Goal: Task Accomplishment & Management: Manage account settings

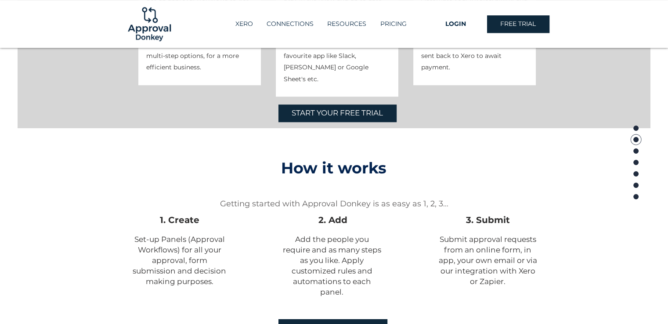
scroll to position [571, 0]
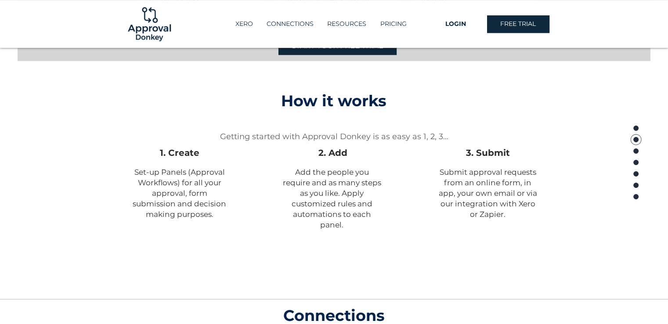
click at [352, 263] on span "START YOUR FREE TRIAL" at bounding box center [332, 261] width 91 height 11
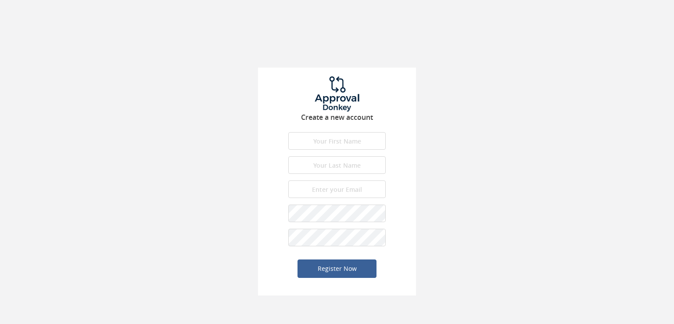
click at [342, 140] on input "text" at bounding box center [336, 141] width 97 height 18
type input "xue yun"
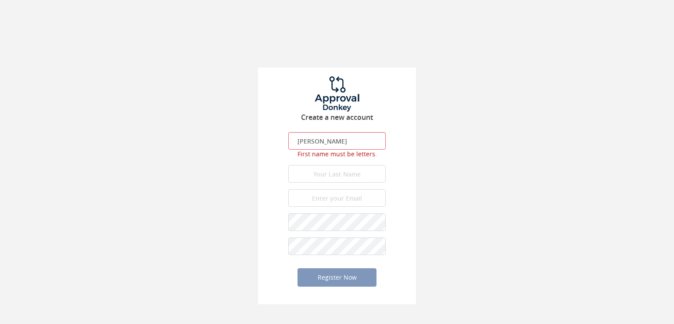
click at [328, 189] on input "email" at bounding box center [336, 198] width 97 height 18
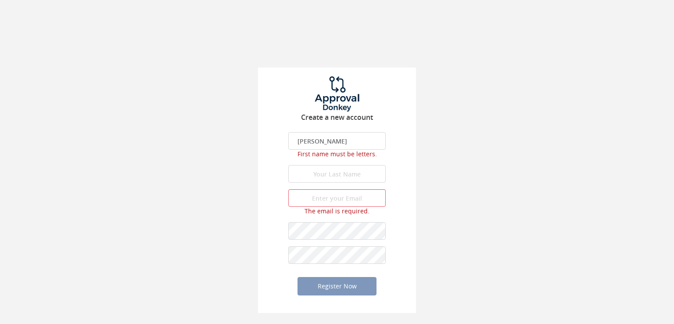
drag, startPoint x: 336, startPoint y: 141, endPoint x: 212, endPoint y: 145, distance: 123.4
click at [212, 145] on div "Create a new account xue yun First name is required. First name must be letters…" at bounding box center [337, 156] width 674 height 313
type input "Xue YUn"
click at [316, 175] on input "text" at bounding box center [336, 174] width 97 height 18
type input "Ng"
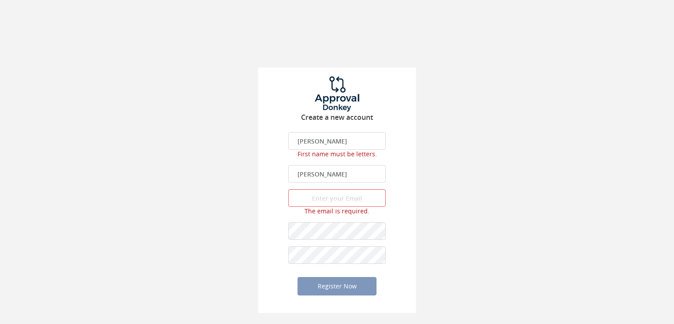
click at [334, 134] on input "Xue YUn" at bounding box center [336, 141] width 97 height 18
drag, startPoint x: 341, startPoint y: 134, endPoint x: 237, endPoint y: 137, distance: 104.1
click at [237, 137] on div "Create a new account Xue YUn First name is required. First name must be letters…" at bounding box center [337, 156] width 674 height 313
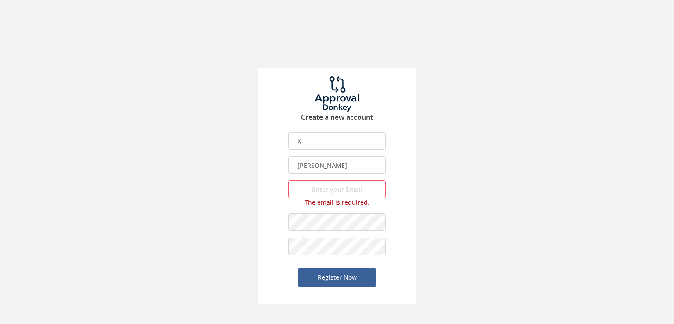
type input "X"
click at [316, 185] on input "email" at bounding box center [336, 189] width 97 height 18
type input "w"
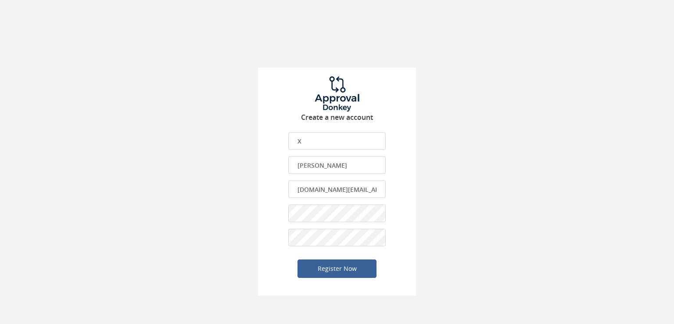
type input "[DOMAIN_NAME][EMAIL_ADDRESS][DOMAIN_NAME]"
click at [515, 225] on div "Create a new account X First name is required. First name must be letters. Firs…" at bounding box center [337, 147] width 674 height 295
click at [336, 270] on button "Register Now" at bounding box center [337, 268] width 79 height 18
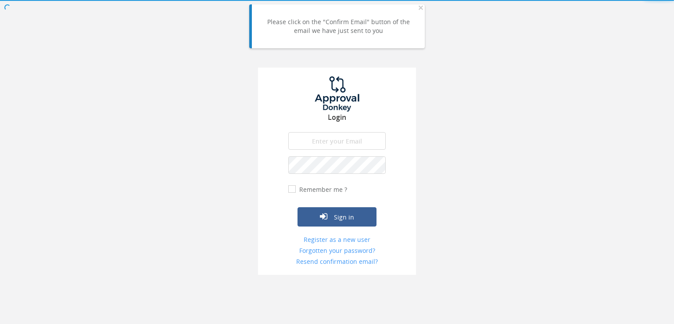
type input "[DOMAIN_NAME][EMAIL_ADDRESS][DOMAIN_NAME]"
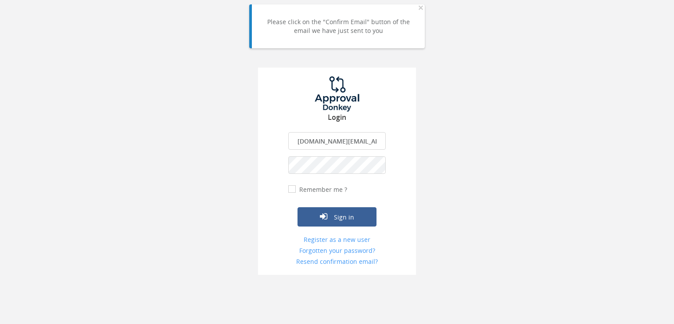
click at [291, 189] on input "Remember me ?" at bounding box center [291, 190] width 6 height 6
click at [332, 215] on button "Sign in" at bounding box center [337, 216] width 79 height 19
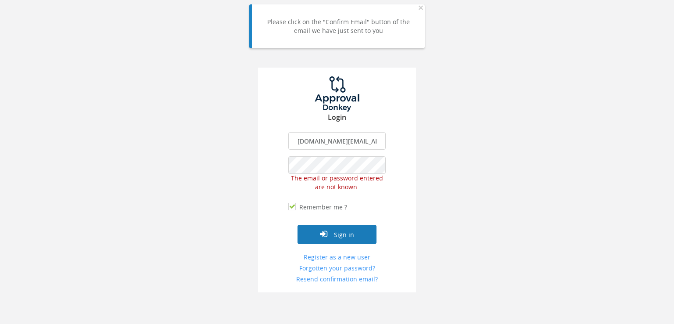
click at [341, 235] on button "Sign in" at bounding box center [337, 234] width 79 height 19
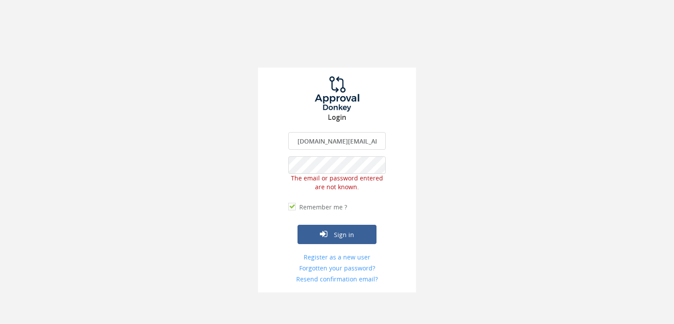
click at [294, 208] on input "Remember me ?" at bounding box center [291, 207] width 6 height 6
checkbox input "false"
click at [338, 236] on button "Sign in" at bounding box center [337, 234] width 79 height 19
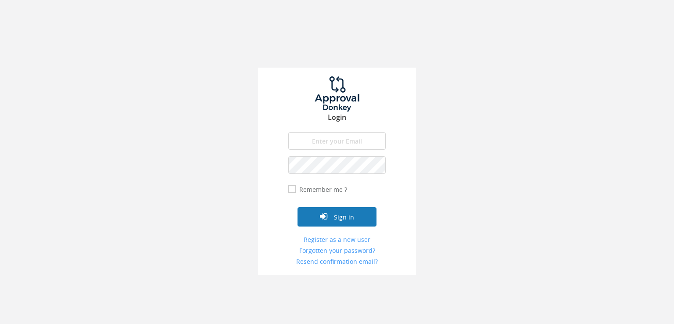
type input "[DOMAIN_NAME][EMAIL_ADDRESS][DOMAIN_NAME]"
click at [335, 217] on button "Sign in" at bounding box center [337, 216] width 79 height 19
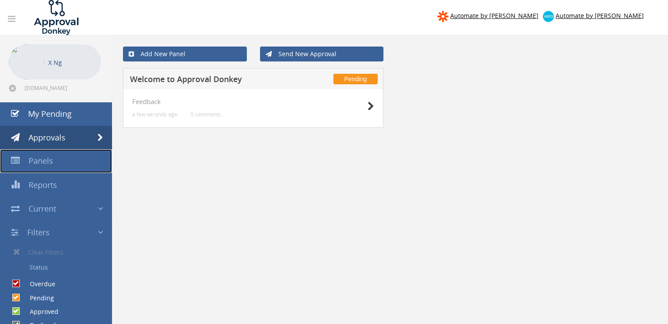
click at [40, 158] on span "Panels" at bounding box center [41, 160] width 25 height 11
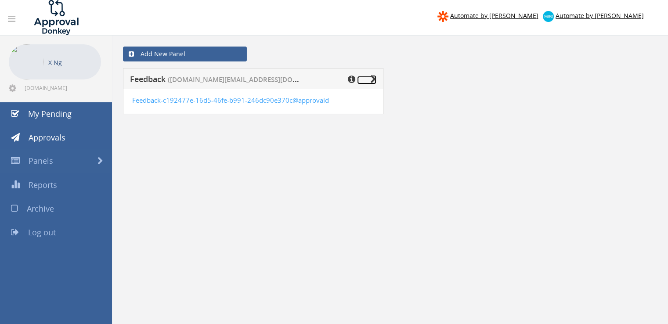
click at [373, 79] on icon at bounding box center [373, 79] width 6 height 9
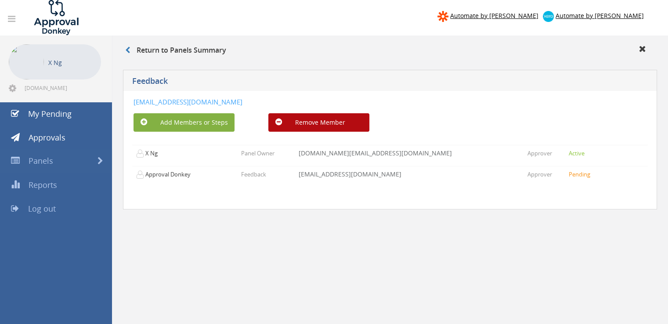
click at [198, 121] on button "Add Members or Steps" at bounding box center [183, 122] width 101 height 18
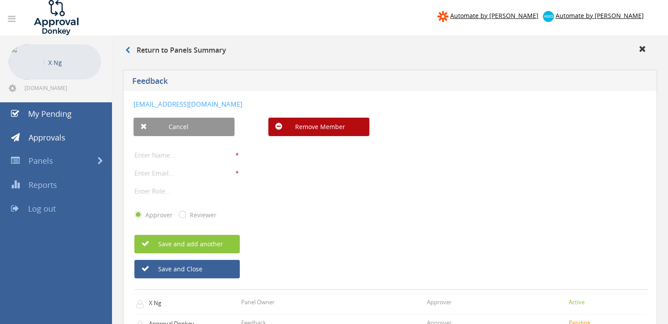
click at [180, 150] on input "text" at bounding box center [184, 154] width 101 height 11
click at [176, 171] on input "email" at bounding box center [184, 172] width 101 height 11
click at [177, 190] on input "text" at bounding box center [184, 190] width 101 height 11
click at [179, 213] on input "Reviewer" at bounding box center [182, 215] width 6 height 6
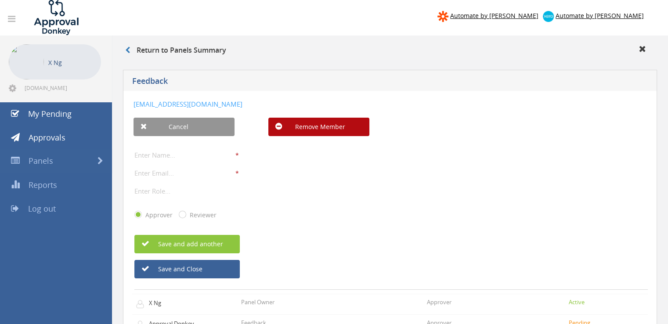
radio input "true"
click at [137, 215] on input "Approver" at bounding box center [137, 215] width 6 height 6
radio input "true"
radio input "false"
click at [157, 150] on input "text" at bounding box center [184, 154] width 101 height 11
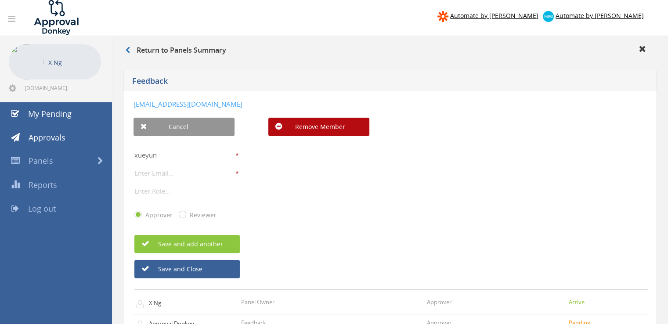
type input "xueyun"
click at [154, 172] on input "email" at bounding box center [184, 172] width 101 height 11
type input "[PERSON_NAME][EMAIL_ADDRESS][DOMAIN_NAME]"
click at [151, 189] on input "text" at bounding box center [184, 190] width 101 height 11
type input "a"
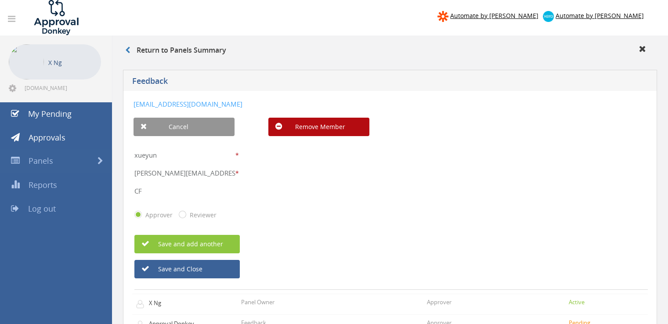
type input "C"
type input "FM"
click at [190, 240] on button "Save and add another" at bounding box center [186, 244] width 105 height 18
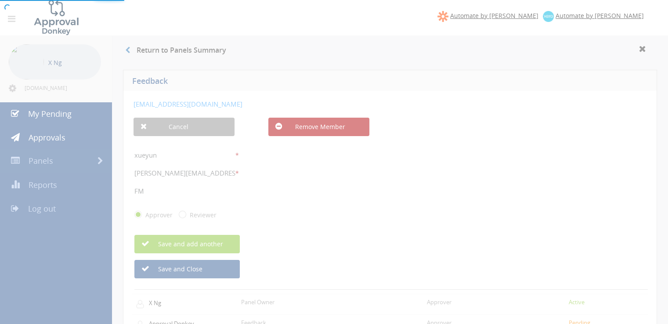
radio input "true"
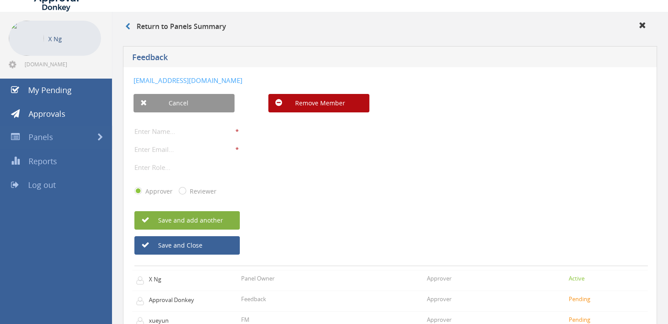
scroll to position [23, 0]
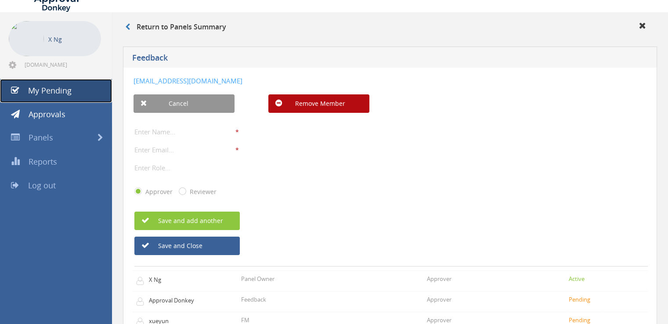
click at [47, 89] on span "My Pending" at bounding box center [49, 90] width 43 height 11
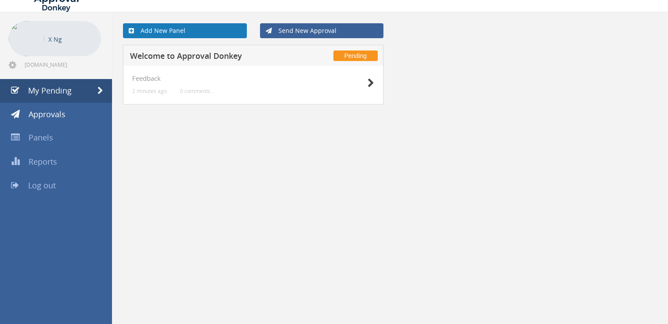
click at [166, 30] on link "Add New Panel" at bounding box center [185, 30] width 124 height 15
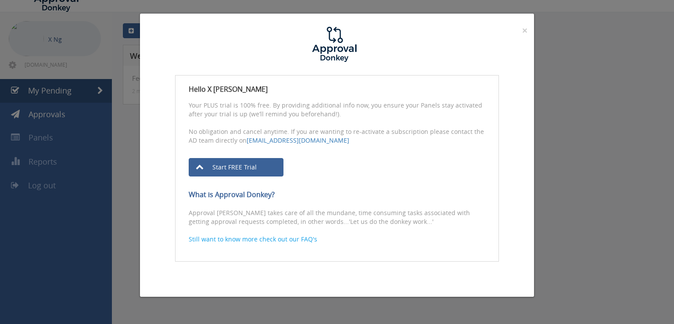
click at [104, 270] on div "× Close Hello X Ng Your PLUS trial is 100% free. By providing additional info n…" at bounding box center [337, 162] width 674 height 324
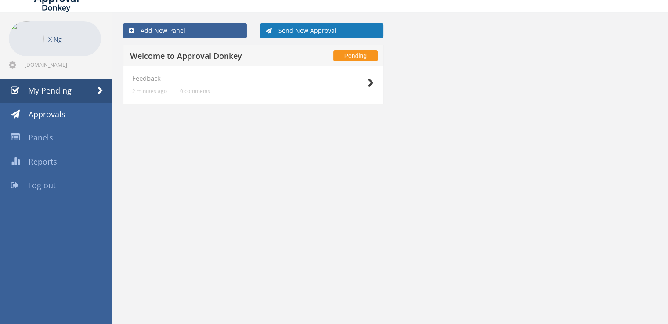
click at [314, 32] on link "Send New Approval" at bounding box center [322, 30] width 124 height 15
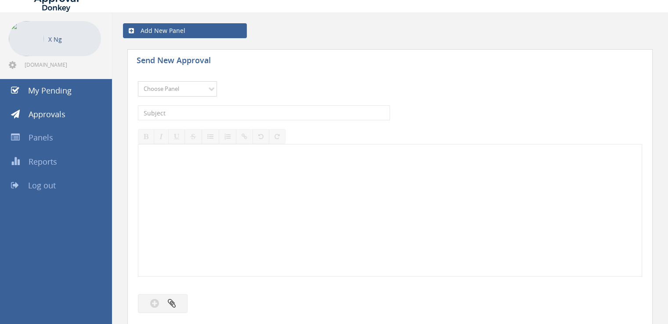
click at [179, 88] on select "Choose Panel Feedback" at bounding box center [177, 88] width 79 height 15
click at [176, 105] on div "Choose Panel Feedback Please choose a panel. The subject is required. The descr…" at bounding box center [390, 197] width 504 height 240
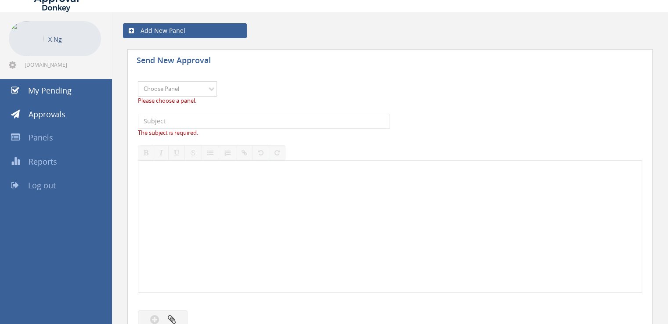
click at [185, 90] on select "Choose Panel Feedback" at bounding box center [177, 88] width 79 height 15
click at [138, 81] on select "Choose Panel Feedback" at bounding box center [177, 88] width 79 height 15
click at [214, 92] on select "Choose Panel Feedback" at bounding box center [177, 88] width 79 height 15
select select "14069"
click at [138, 81] on select "Choose Panel Feedback" at bounding box center [177, 88] width 79 height 15
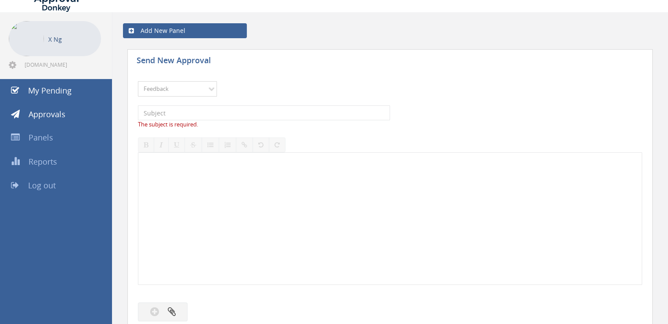
click at [161, 91] on select "Choose Panel Feedback" at bounding box center [177, 88] width 79 height 15
select select
click at [138, 81] on select "Choose Panel Feedback" at bounding box center [177, 88] width 79 height 15
click at [154, 118] on input "text" at bounding box center [264, 121] width 252 height 15
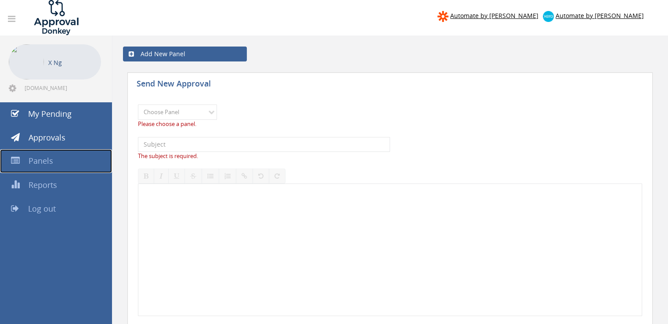
click at [40, 158] on span "Panels" at bounding box center [41, 160] width 25 height 11
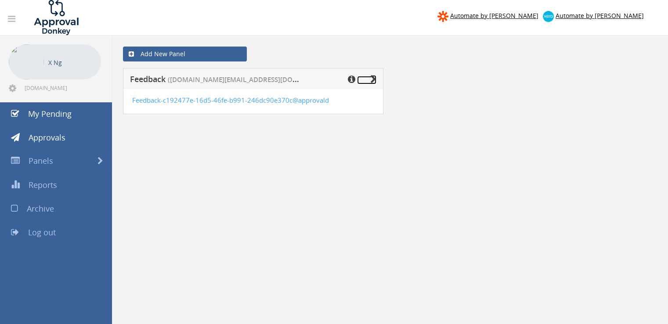
click at [372, 78] on icon at bounding box center [373, 79] width 6 height 9
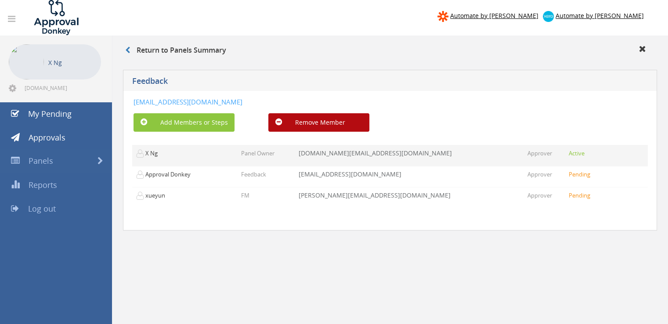
click at [147, 153] on p "X Ng" at bounding box center [161, 153] width 50 height 9
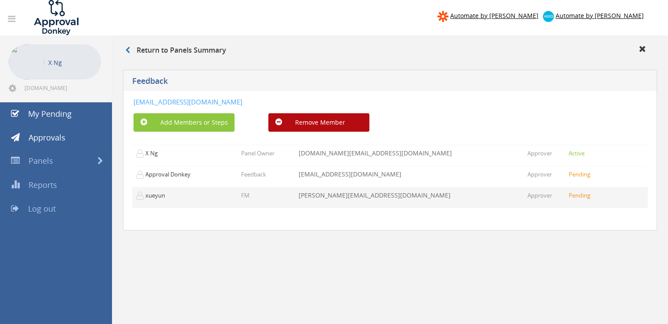
click at [371, 196] on td "[PERSON_NAME][EMAIL_ADDRESS][DOMAIN_NAME]" at bounding box center [409, 197] width 228 height 21
drag, startPoint x: 491, startPoint y: 201, endPoint x: 491, endPoint y: 196, distance: 5.3
click at [491, 198] on td "[PERSON_NAME][EMAIL_ADDRESS][DOMAIN_NAME]" at bounding box center [409, 197] width 228 height 21
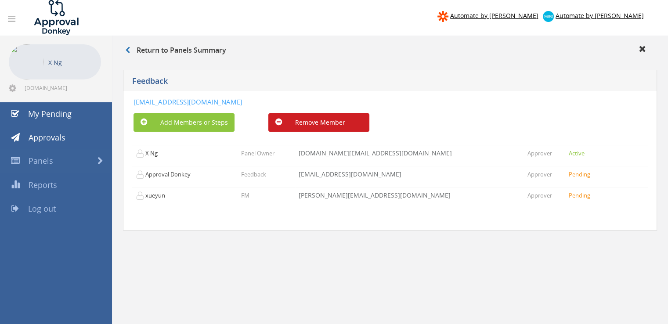
click at [314, 120] on button "Remove Member" at bounding box center [318, 122] width 101 height 18
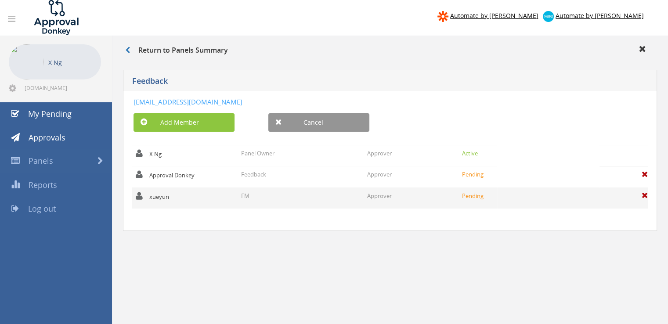
click at [644, 192] on span at bounding box center [644, 195] width 6 height 8
click at [631, 201] on div "Are you sure?" at bounding box center [623, 198] width 36 height 14
